Goal: Task Accomplishment & Management: Use online tool/utility

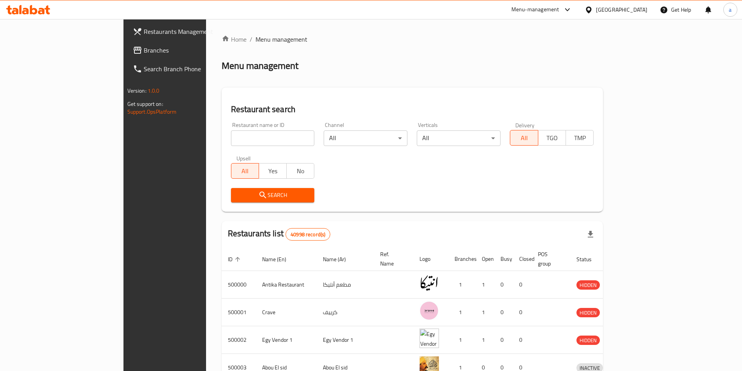
click at [144, 51] on span "Branches" at bounding box center [192, 50] width 97 height 9
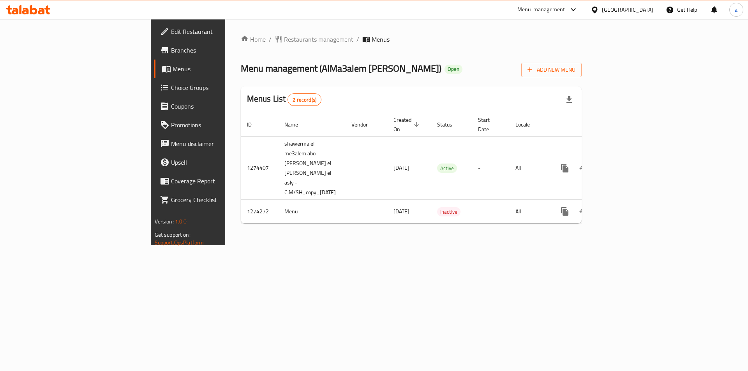
click at [171, 92] on span "Choice Groups" at bounding box center [220, 87] width 99 height 9
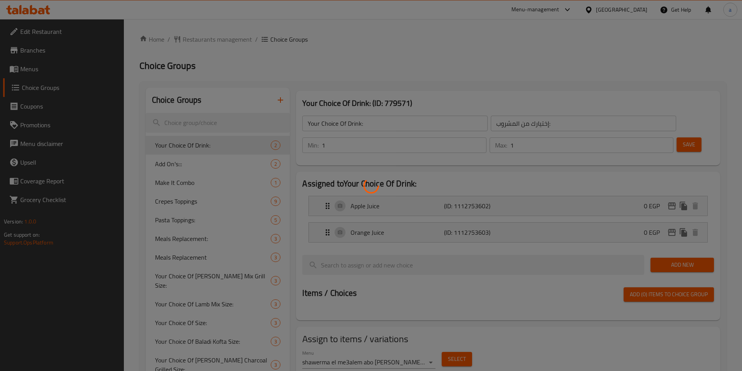
click at [202, 185] on div at bounding box center [371, 185] width 742 height 371
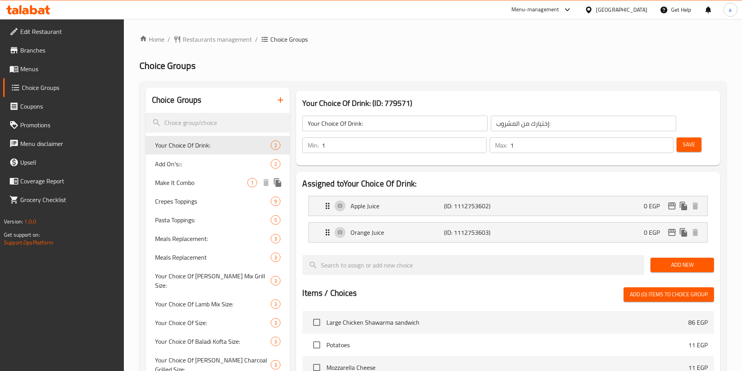
click at [185, 185] on span "Make It Combo" at bounding box center [201, 182] width 93 height 9
type input "Make It Combo"
type input "اجعلها كومبو"
type input "0"
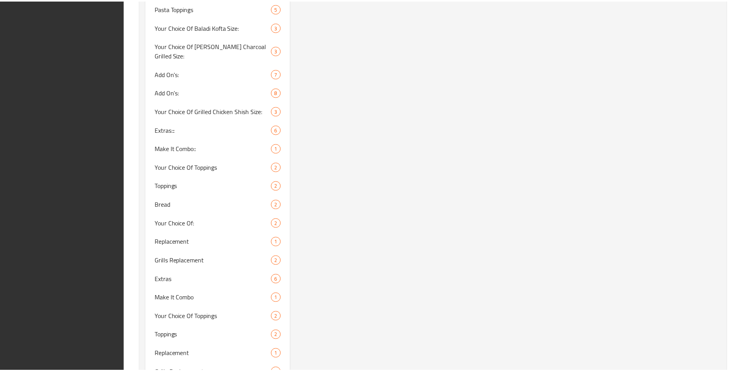
scroll to position [790, 0]
